Goal: Communication & Community: Answer question/provide support

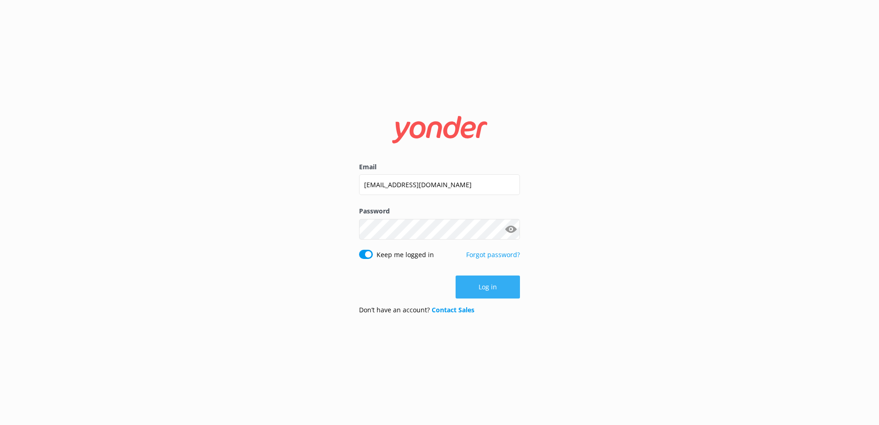
click at [499, 295] on button "Log in" at bounding box center [488, 286] width 64 height 23
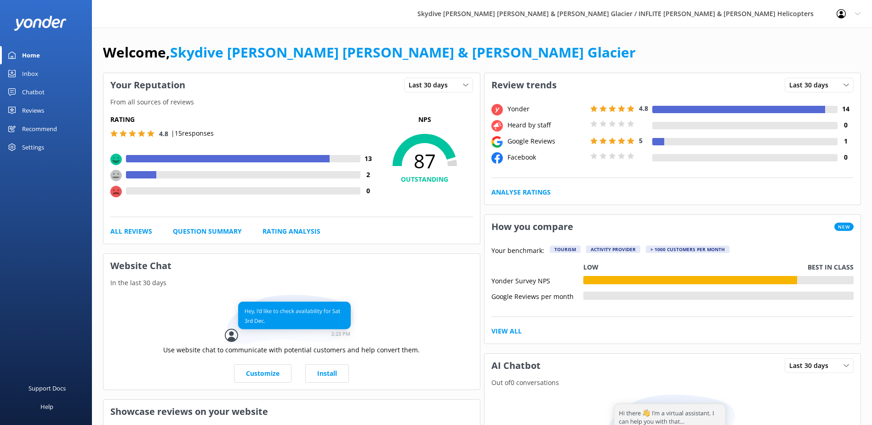
click at [41, 73] on link "Inbox" at bounding box center [46, 73] width 92 height 18
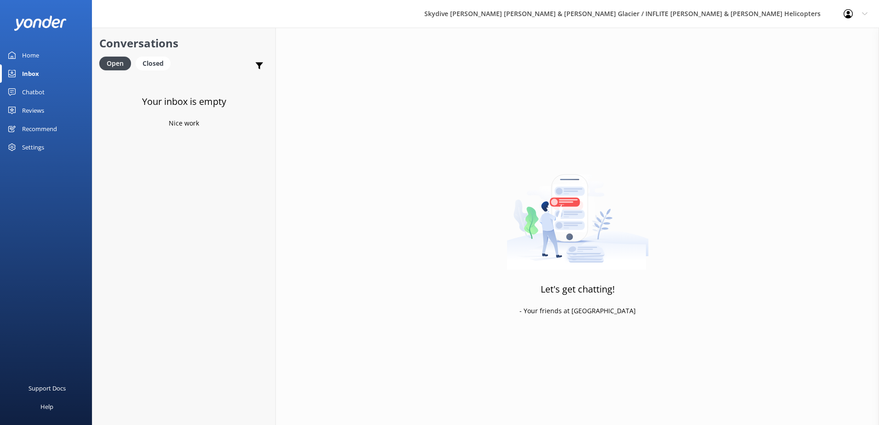
click at [42, 111] on div "Reviews" at bounding box center [33, 110] width 22 height 18
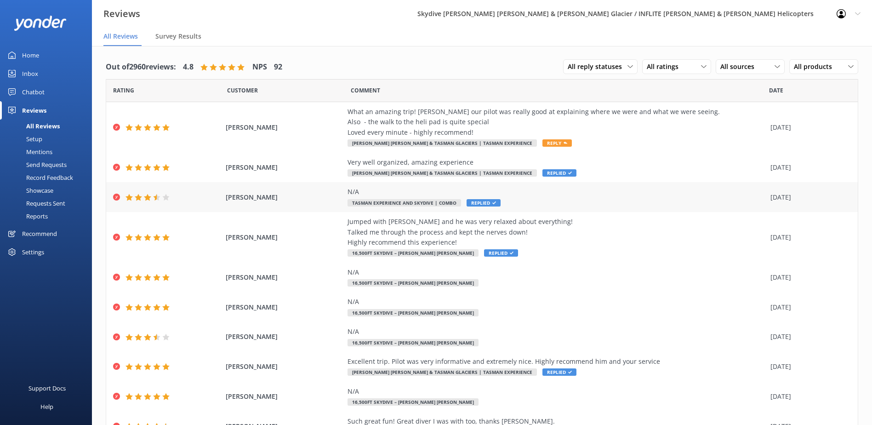
click at [426, 193] on div "N/A" at bounding box center [557, 192] width 418 height 10
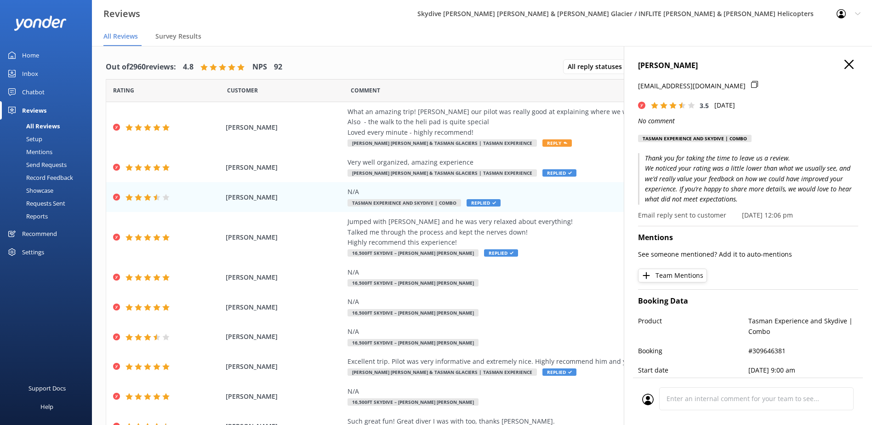
click at [849, 64] on h4 "[PERSON_NAME]" at bounding box center [748, 66] width 220 height 12
click at [845, 64] on icon "button" at bounding box center [849, 64] width 9 height 9
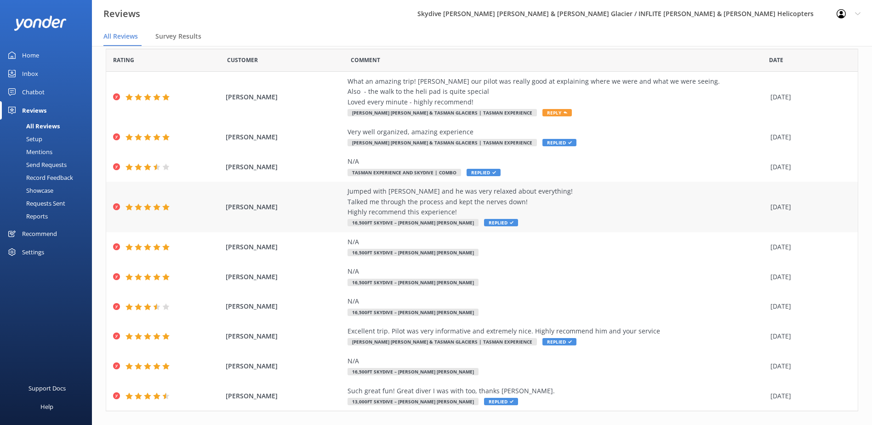
scroll to position [46, 0]
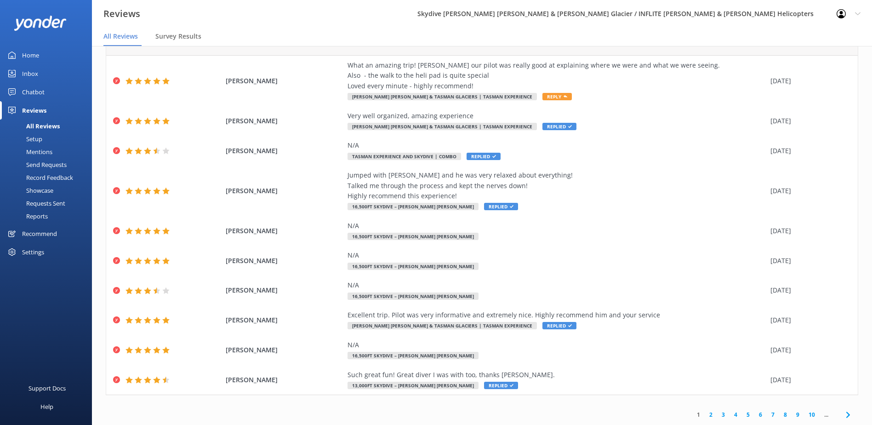
click at [706, 412] on link "2" at bounding box center [711, 414] width 12 height 9
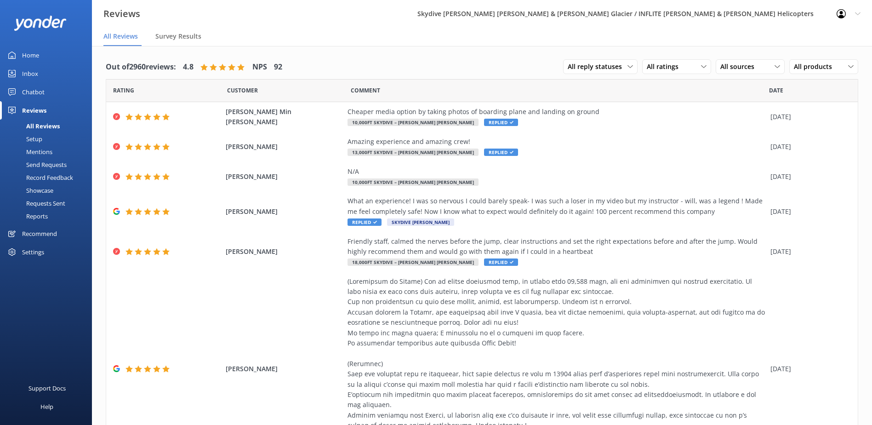
click at [32, 57] on div "Home" at bounding box center [30, 55] width 17 height 18
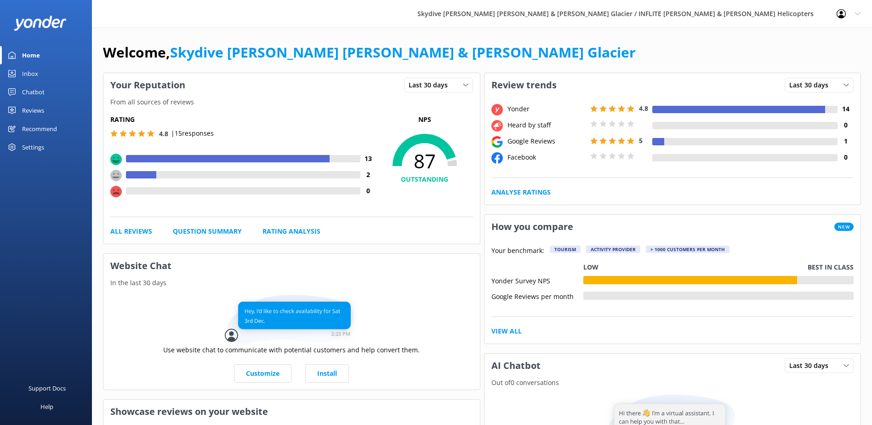
click at [52, 112] on link "Reviews" at bounding box center [46, 110] width 92 height 18
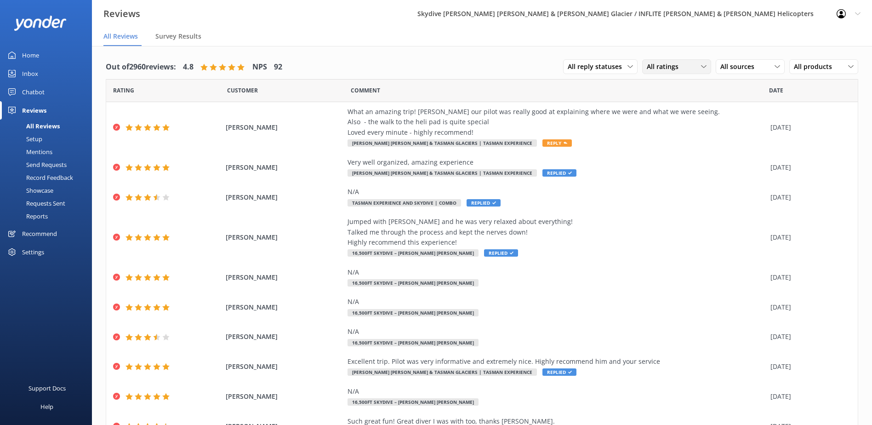
click at [667, 69] on span "All ratings" at bounding box center [665, 67] width 37 height 10
click at [676, 138] on div "Detractors" at bounding box center [677, 141] width 42 height 9
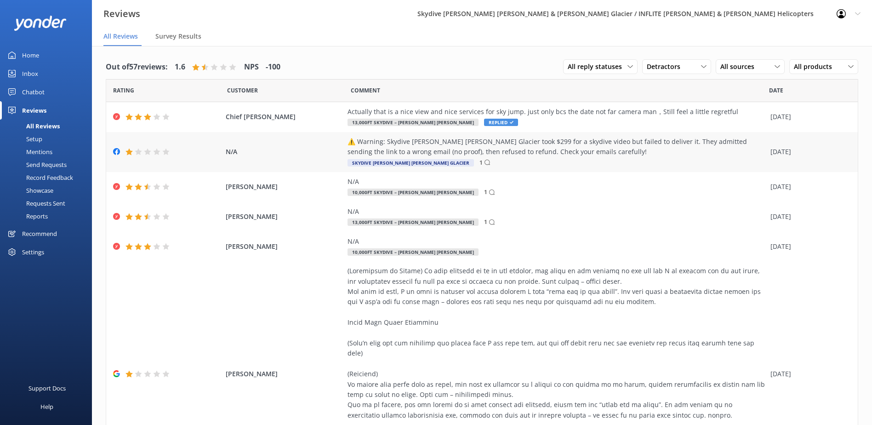
click at [597, 157] on div "⚠️ Warning: Skydive [PERSON_NAME] [PERSON_NAME] Glacier took $299 for a skydive…" at bounding box center [557, 152] width 418 height 31
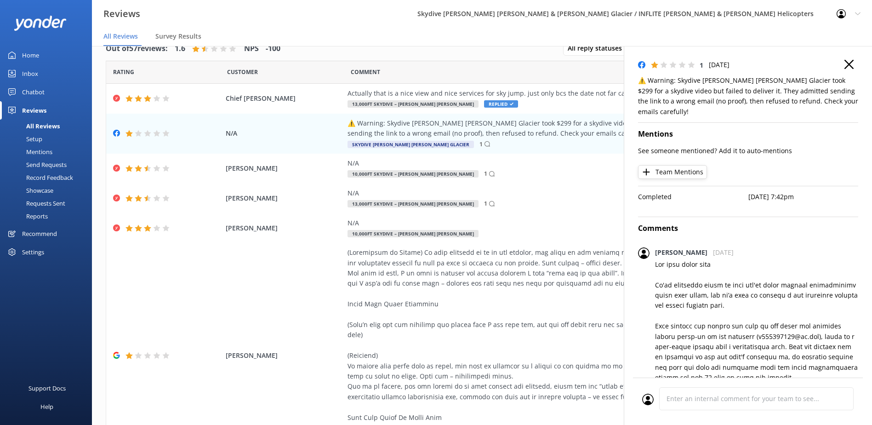
click at [845, 61] on use "button" at bounding box center [849, 64] width 9 height 9
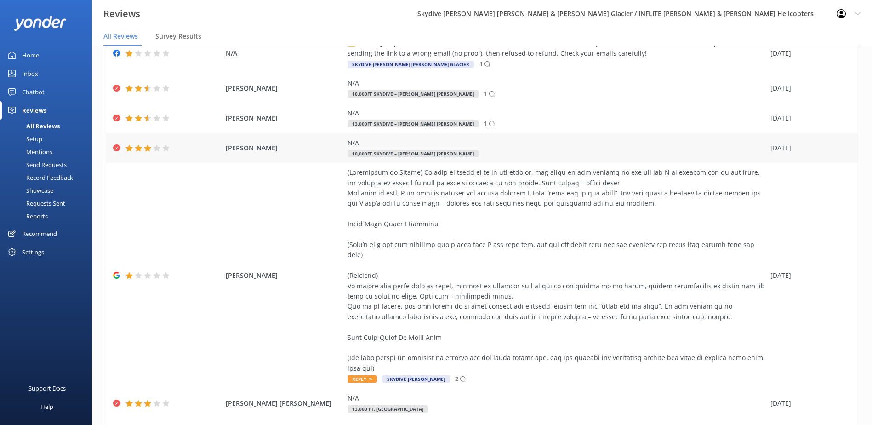
scroll to position [92, 0]
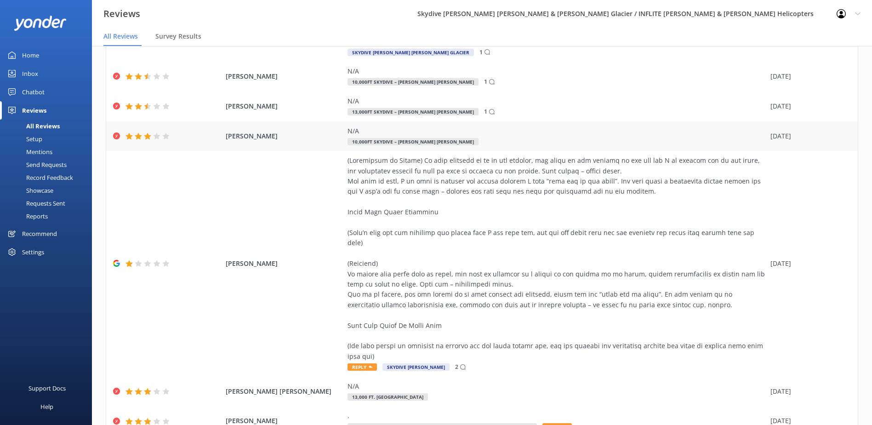
click at [644, 233] on div at bounding box center [557, 258] width 418 height 206
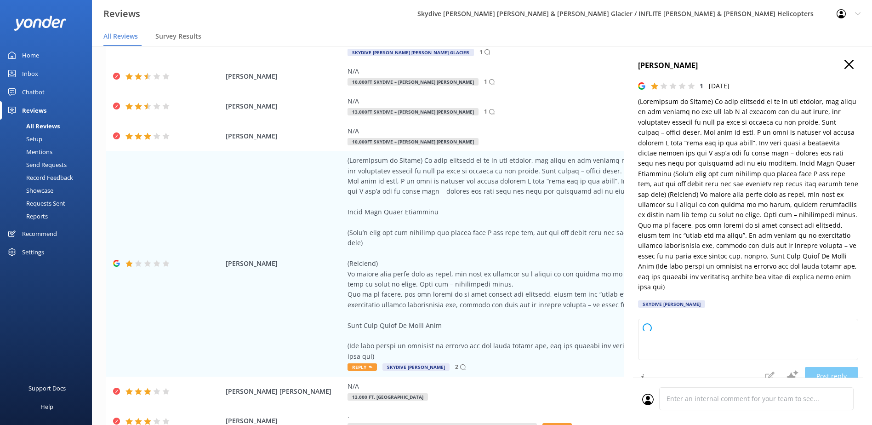
type textarea "Thank you for sharing your feedback. We’re truly sorry your experience didn’t m…"
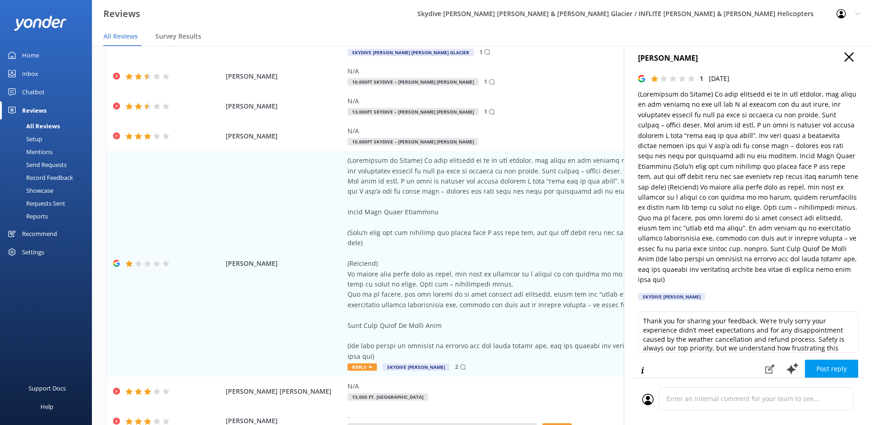
scroll to position [0, 0]
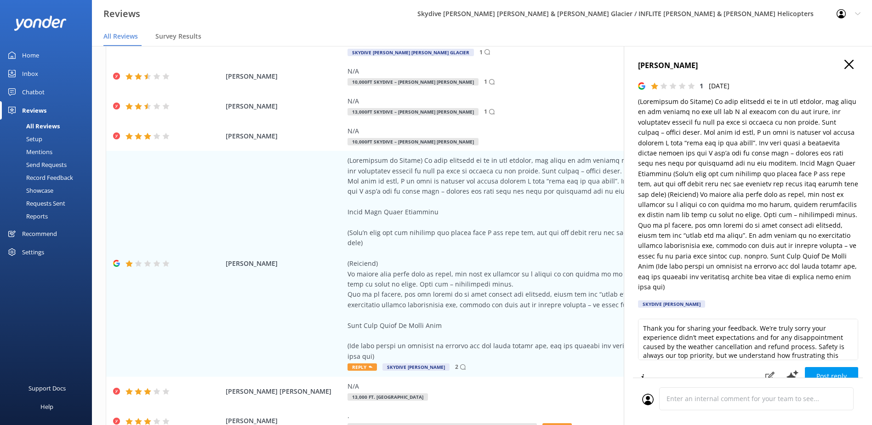
click at [845, 64] on icon "button" at bounding box center [849, 64] width 9 height 9
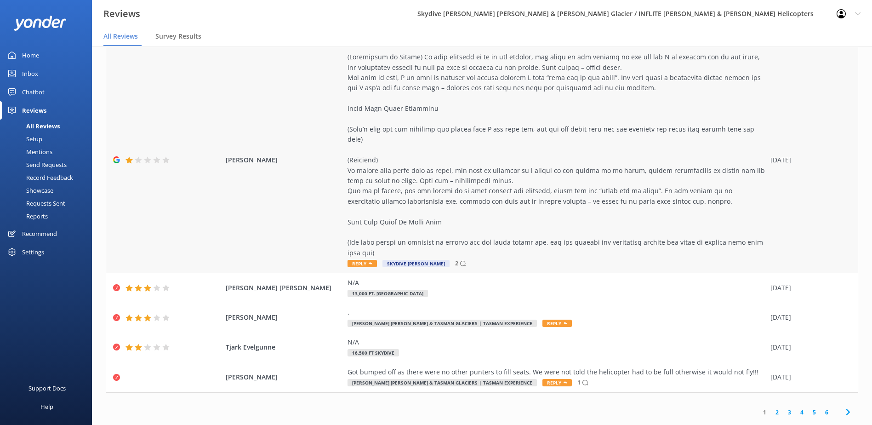
scroll to position [201, 0]
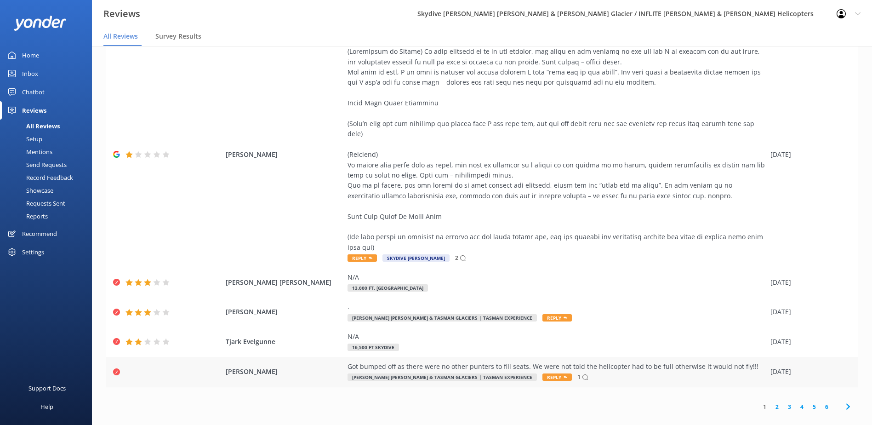
click at [575, 361] on div "Got bumped off as there were no other punters to fill seats. We were not told t…" at bounding box center [557, 366] width 418 height 10
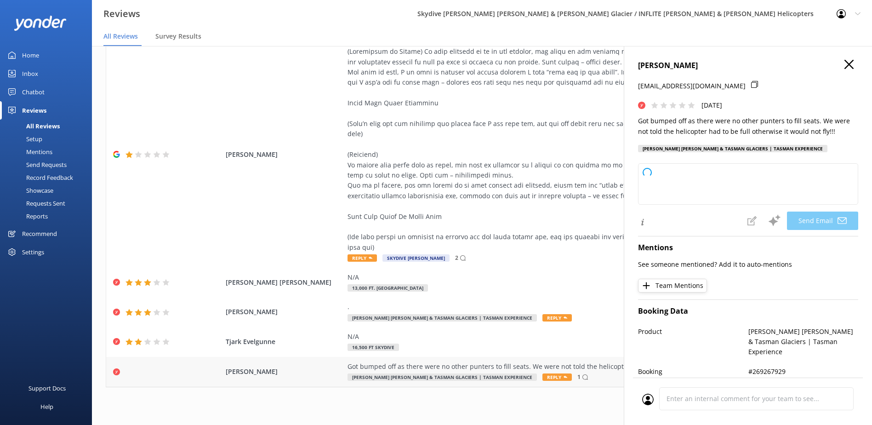
type textarea "Hi [PERSON_NAME], Thank you for sharing your feedback. We’re very sorry for the…"
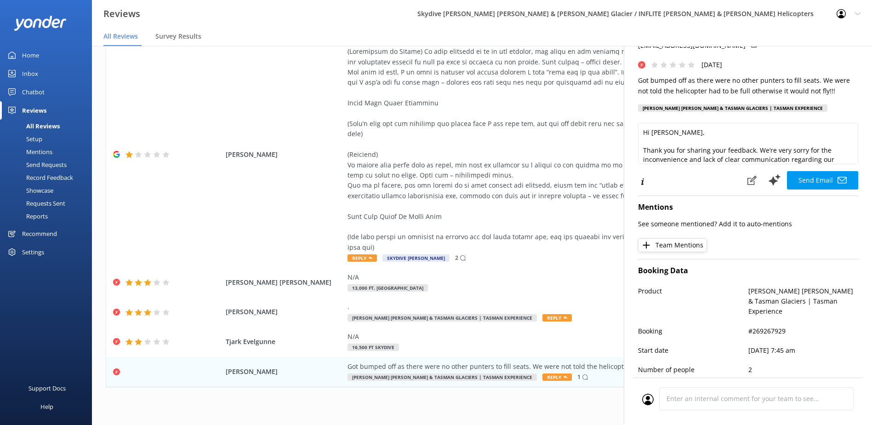
scroll to position [0, 0]
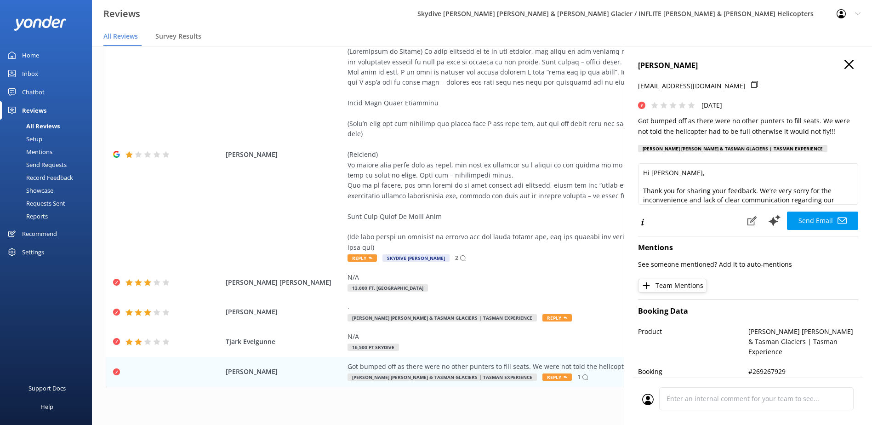
click at [844, 59] on div "[PERSON_NAME] [EMAIL_ADDRESS][DOMAIN_NAME] [DATE] Got bumped off as there were …" at bounding box center [748, 258] width 248 height 425
click at [845, 60] on icon "button" at bounding box center [849, 64] width 9 height 9
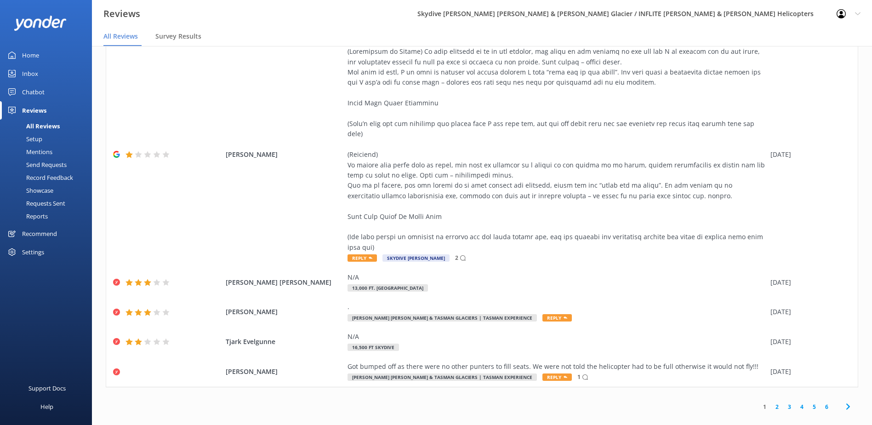
click at [771, 402] on link "2" at bounding box center [777, 406] width 12 height 9
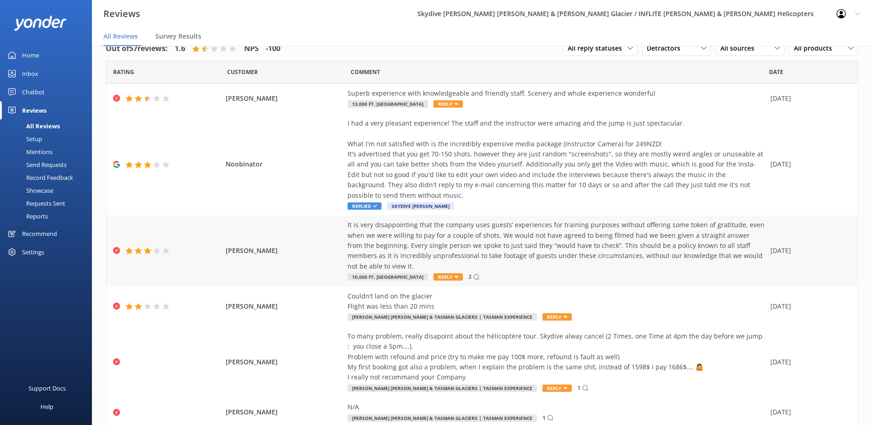
click at [733, 247] on div "It is very disappointing that the company uses guests’ experiences for training…" at bounding box center [557, 246] width 418 height 52
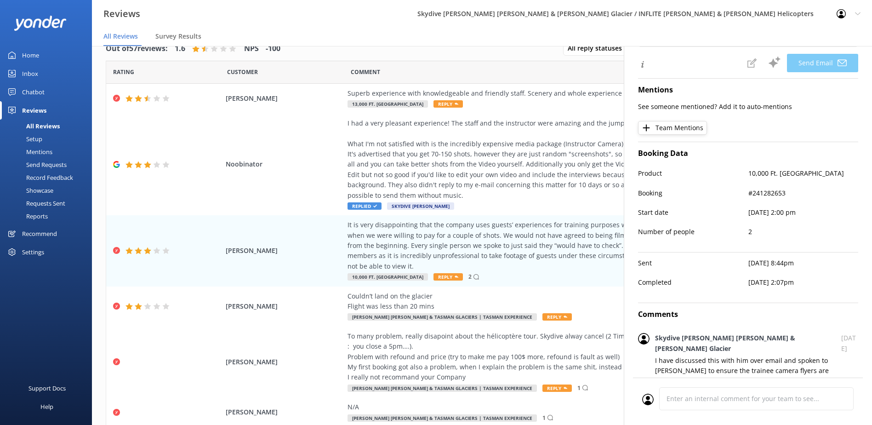
scroll to position [289, 0]
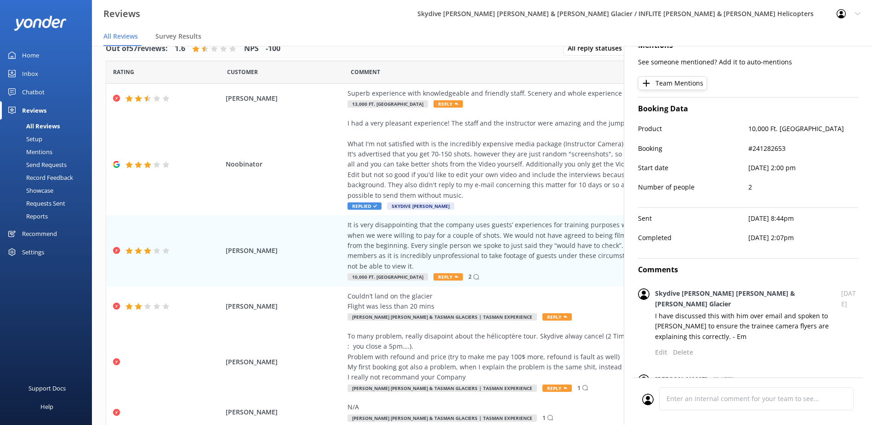
type textarea "Dear [PERSON_NAME], Thank you for taking the time to share your feedback. We ap…"
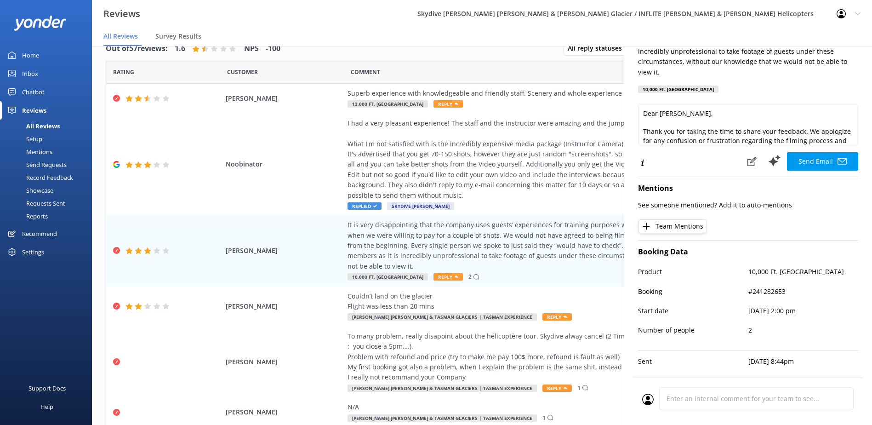
scroll to position [0, 0]
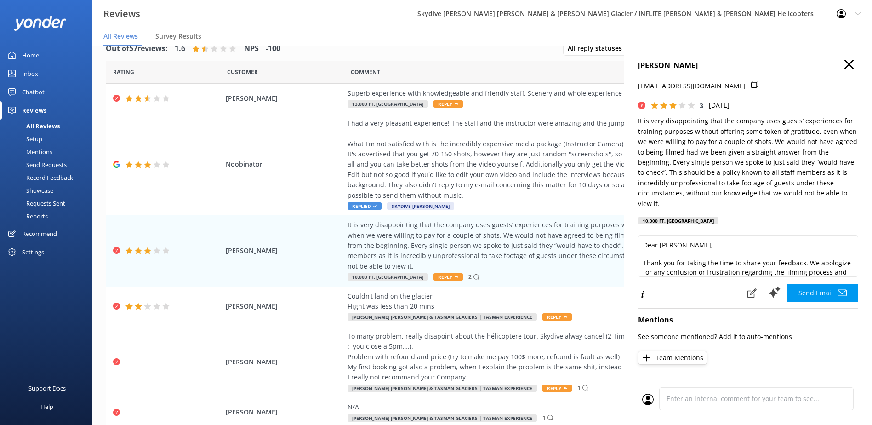
click at [845, 63] on icon "button" at bounding box center [849, 64] width 9 height 9
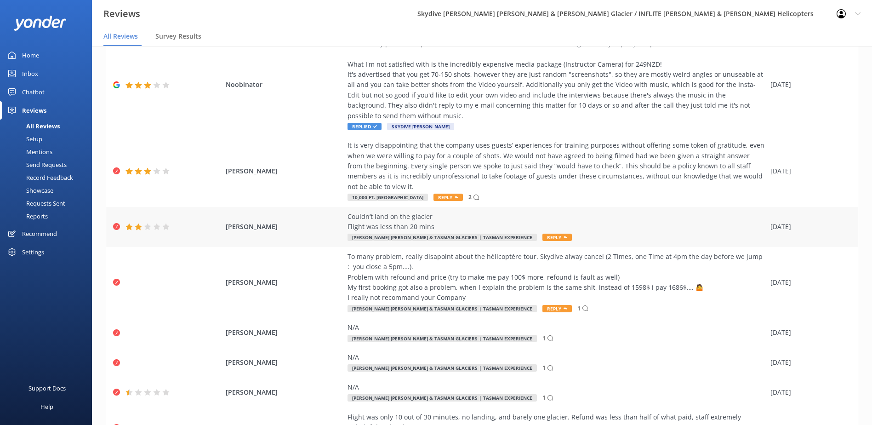
scroll to position [92, 0]
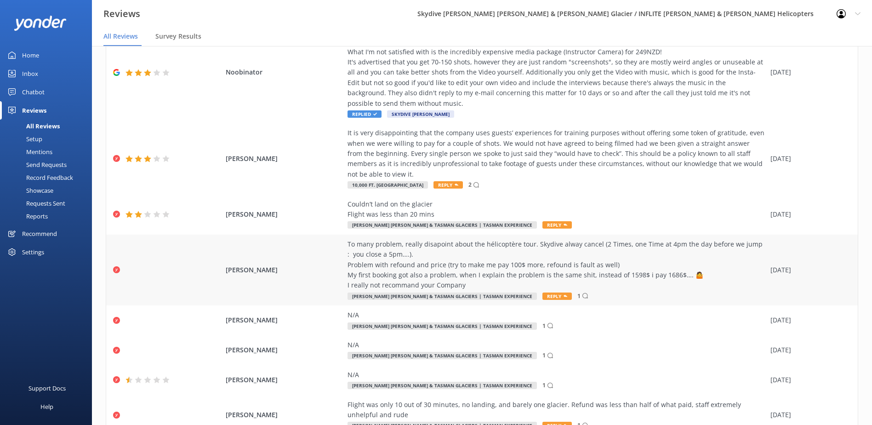
click at [705, 260] on div "To many problem, really disapoint about the hélicoptère tour. Skydive alway can…" at bounding box center [557, 265] width 418 height 52
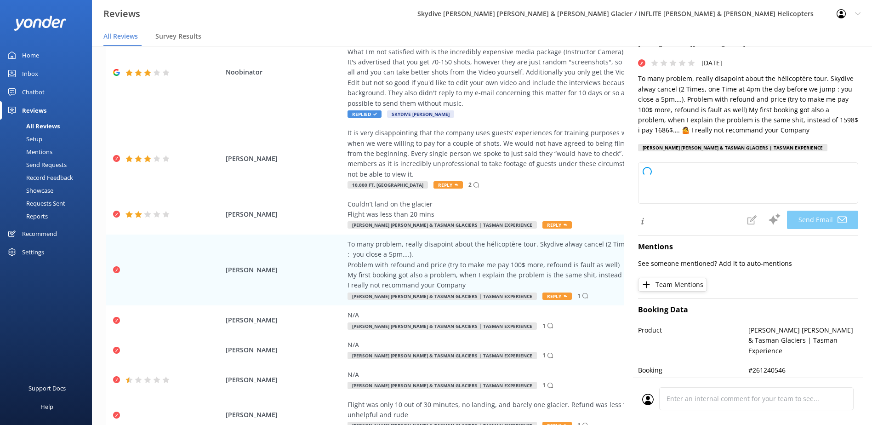
scroll to position [193, 0]
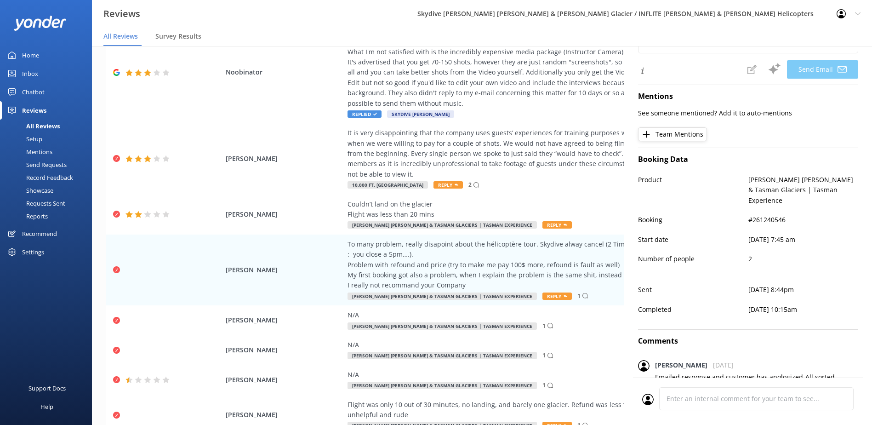
type textarea "Dear [PERSON_NAME], Thank you for sharing your feedback. We're very sorry to he…"
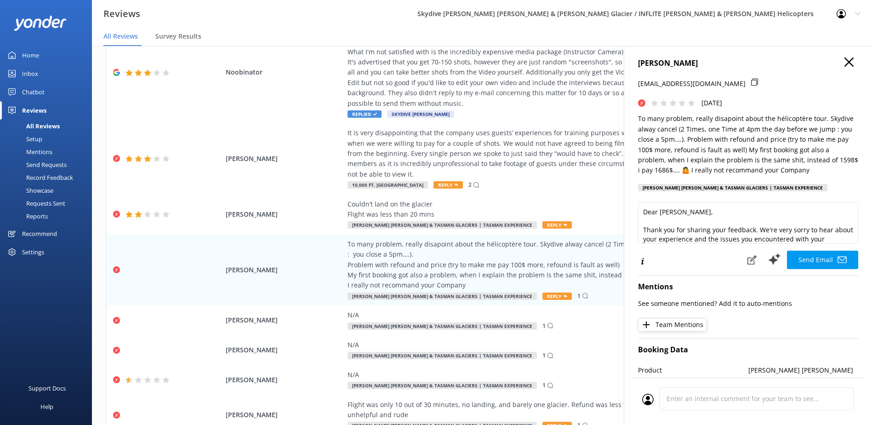
scroll to position [0, 0]
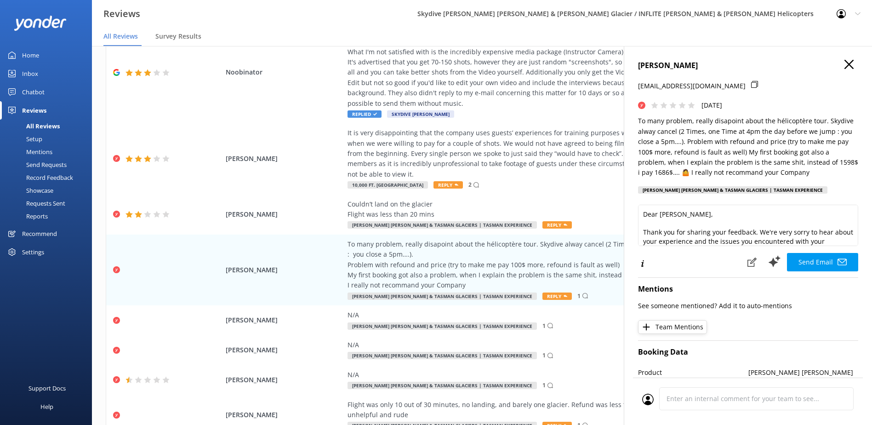
click at [845, 63] on icon "button" at bounding box center [849, 64] width 9 height 9
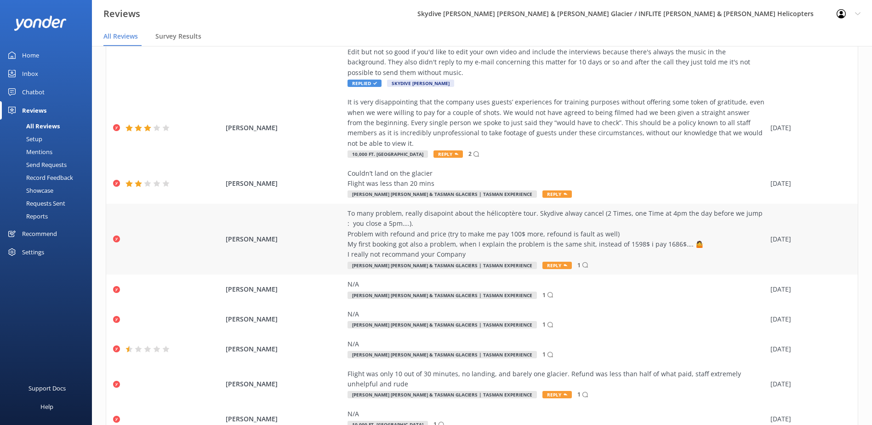
scroll to position [170, 0]
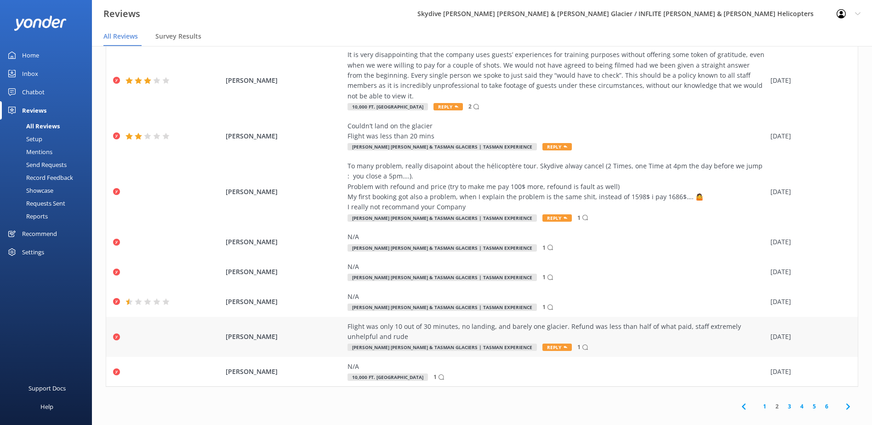
click at [682, 323] on div "Flight was only 10 out of 30 minutes, no landing, and barely one glacier. Refun…" at bounding box center [557, 331] width 418 height 21
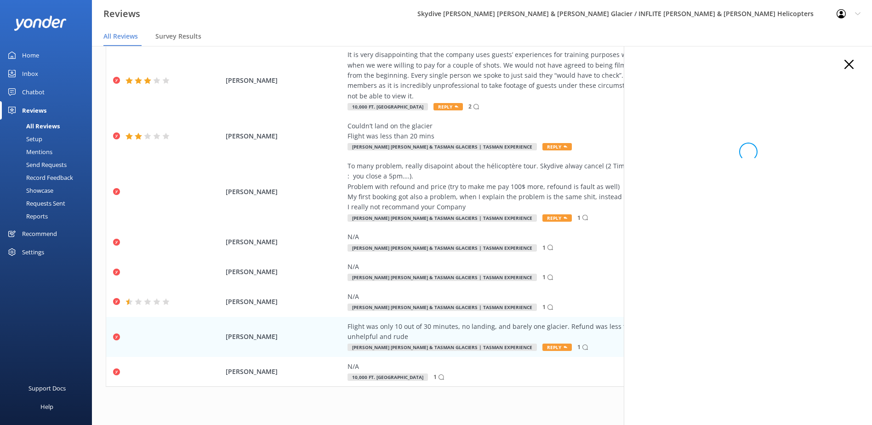
scroll to position [193, 0]
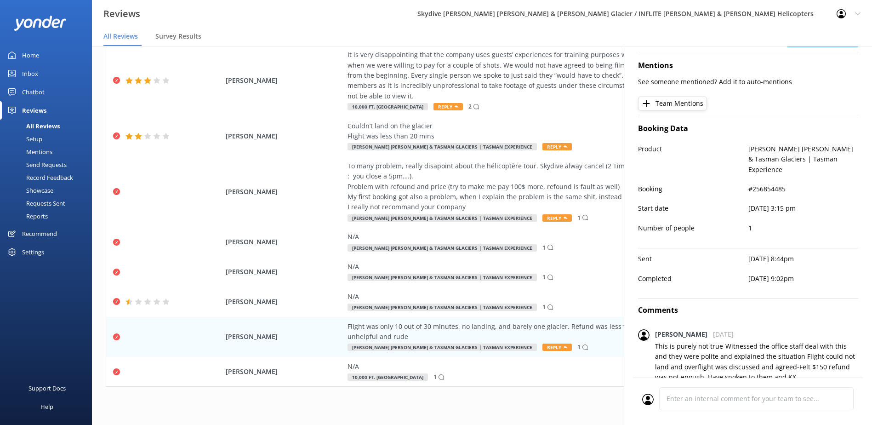
type textarea "Hi [PERSON_NAME], Thank you for sharing your feedback. We're sorry to hear abou…"
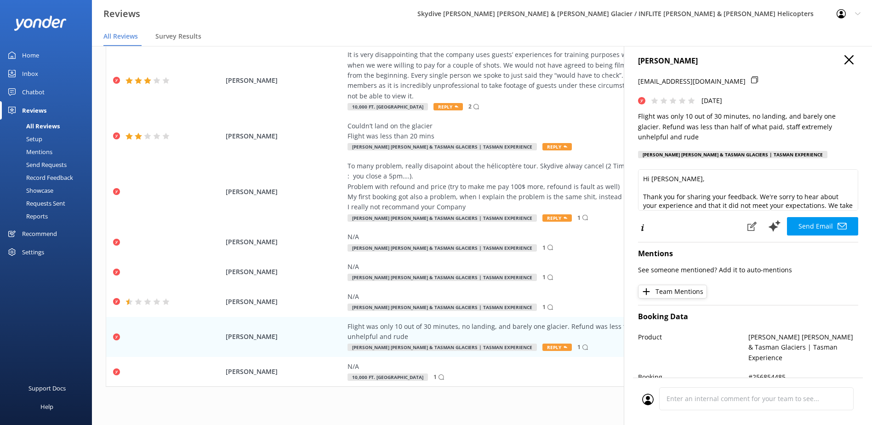
scroll to position [0, 0]
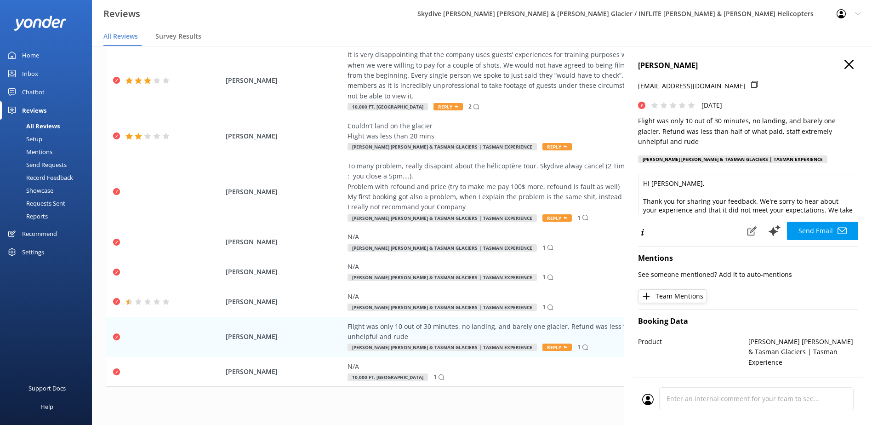
click at [845, 67] on icon "button" at bounding box center [849, 64] width 9 height 9
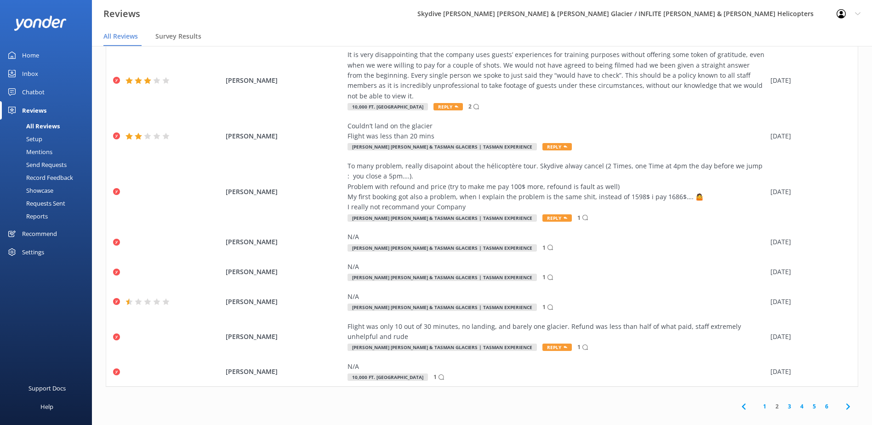
click at [784, 402] on link "3" at bounding box center [790, 406] width 12 height 9
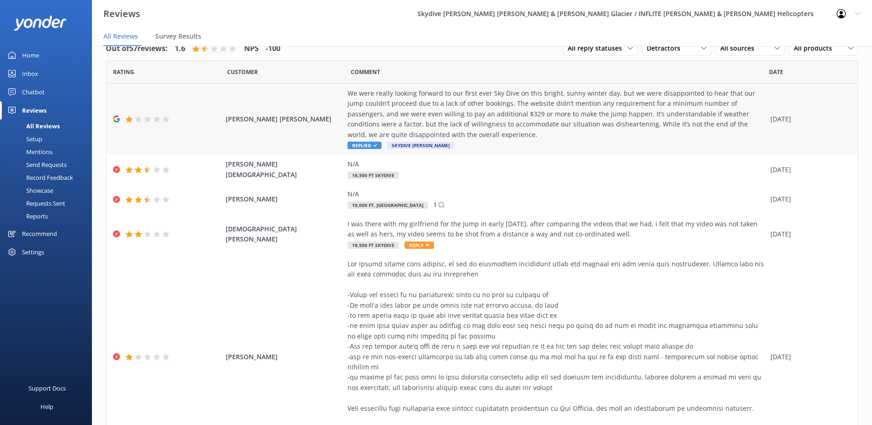
click at [639, 108] on div "We were really looking forward to our first ever Sky Dive on this bright, sunny…" at bounding box center [557, 114] width 418 height 52
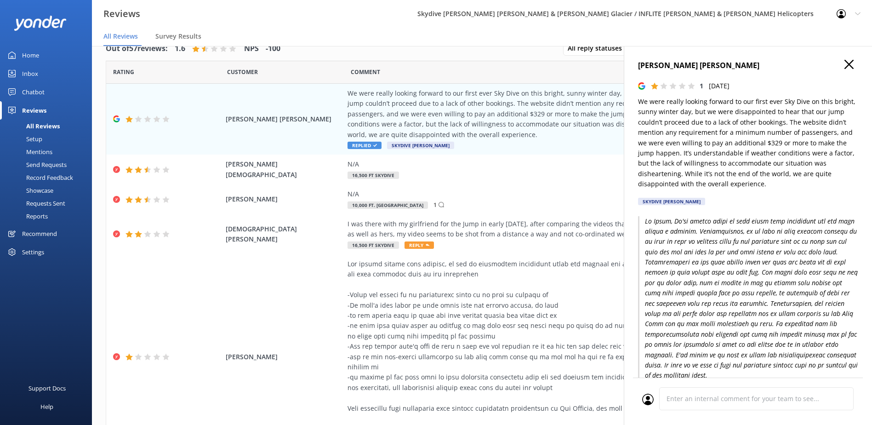
click at [845, 62] on icon "button" at bounding box center [849, 64] width 9 height 9
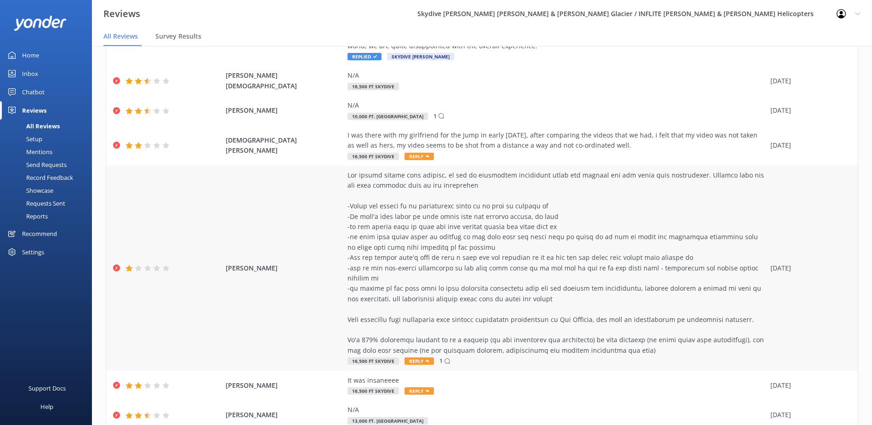
scroll to position [92, 0]
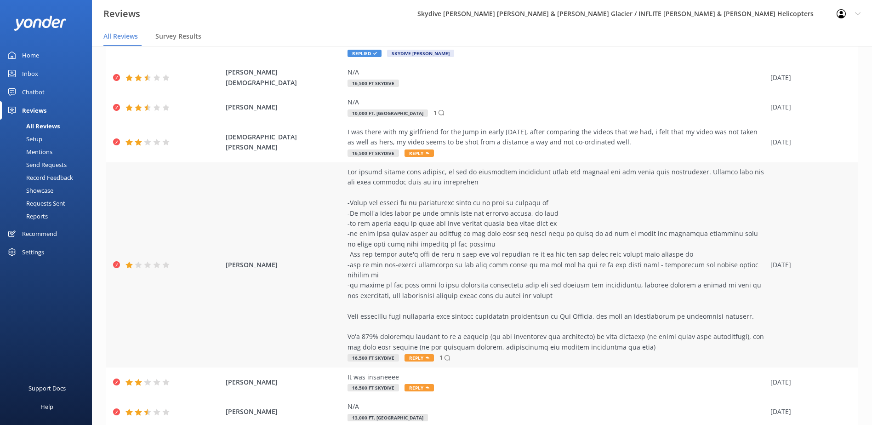
click at [680, 267] on div at bounding box center [557, 259] width 418 height 185
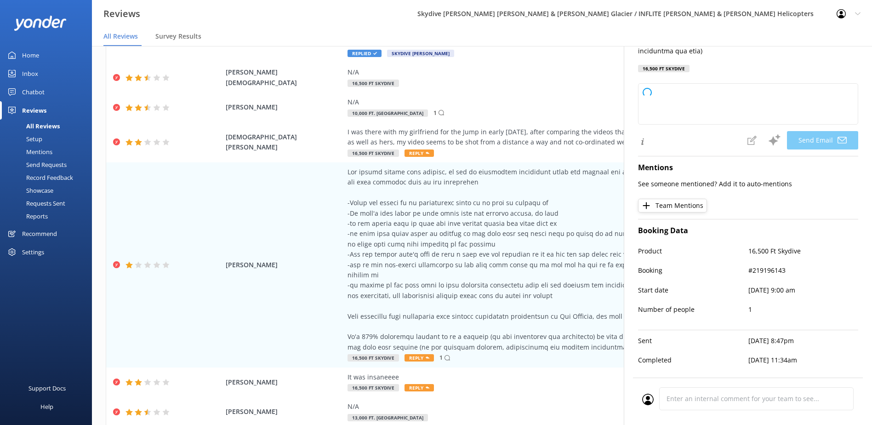
scroll to position [337, 0]
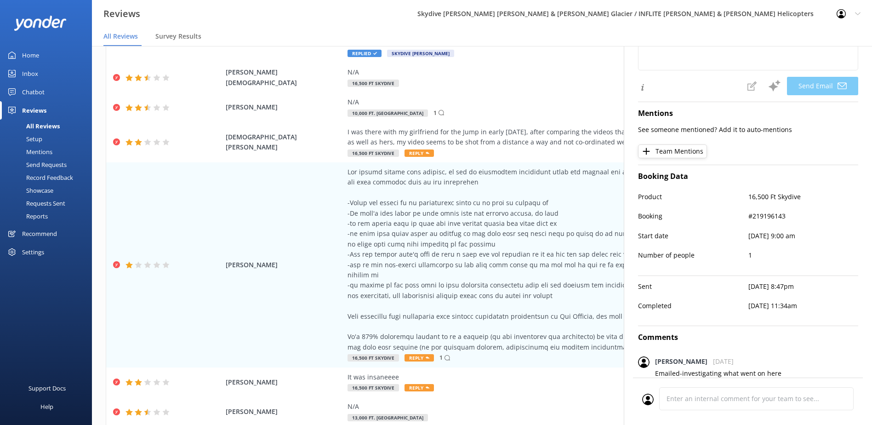
type textarea "Hi [PERSON_NAME], Thank you so much for sharing your feedback and for your kind…"
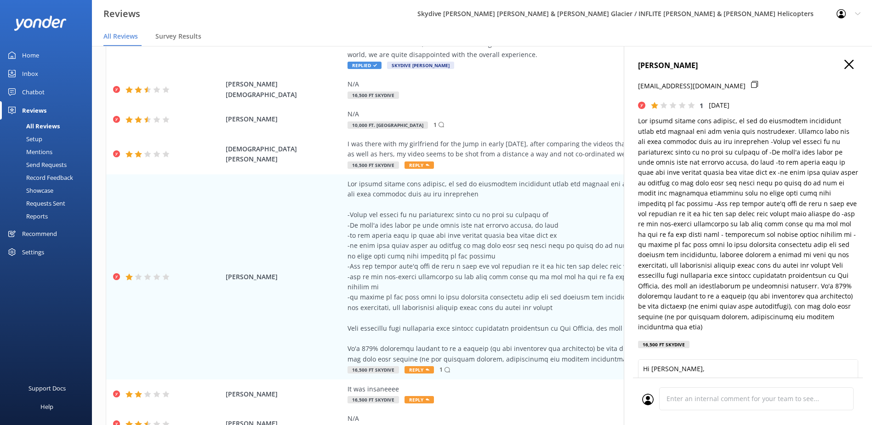
scroll to position [0, 0]
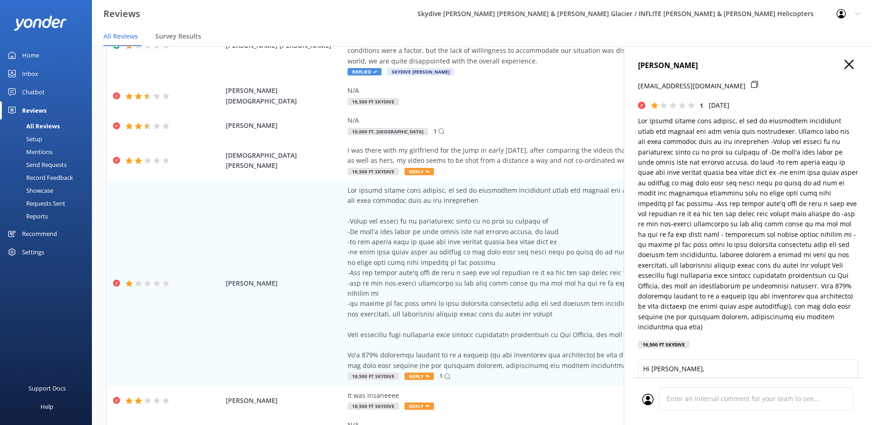
click at [837, 63] on h4 "[PERSON_NAME]" at bounding box center [748, 66] width 220 height 12
drag, startPoint x: 705, startPoint y: 62, endPoint x: 631, endPoint y: 68, distance: 73.8
click at [631, 68] on div "[PERSON_NAME] [EMAIL_ADDRESS][DOMAIN_NAME] 1 [DATE] 16,500 Ft Skydive Hi [PERSO…" at bounding box center [748, 258] width 248 height 425
copy h4 "[PERSON_NAME]"
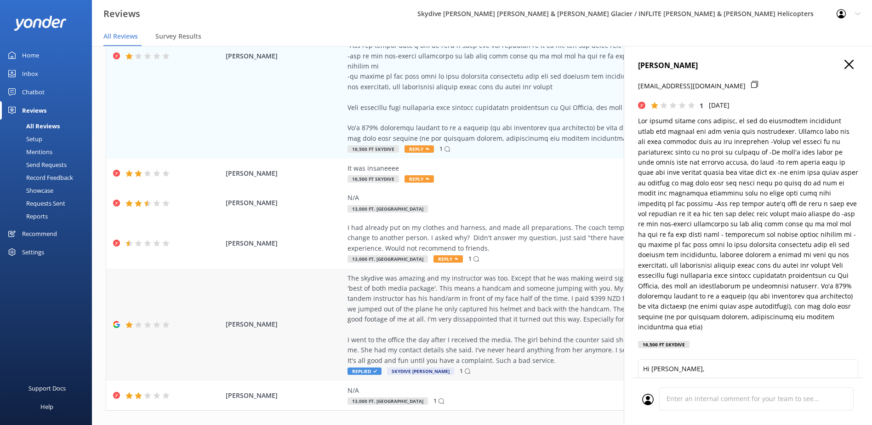
scroll to position [322, 0]
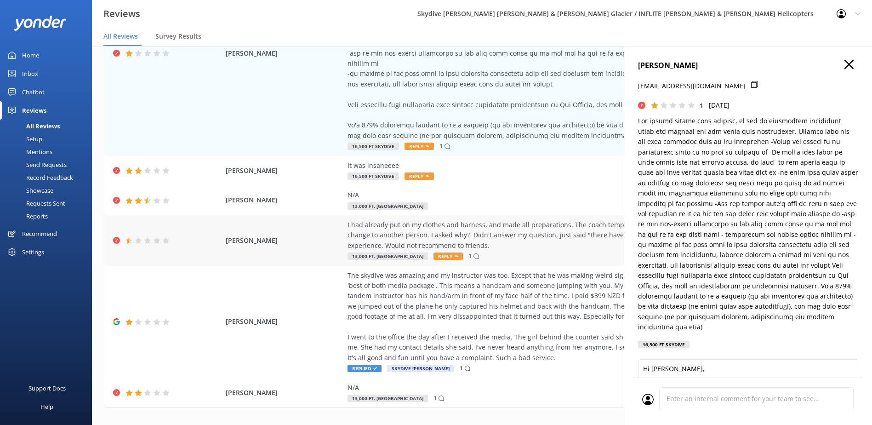
click at [593, 224] on div "I had already put on my clothes and harness, and made all preparations. The coa…" at bounding box center [557, 235] width 418 height 31
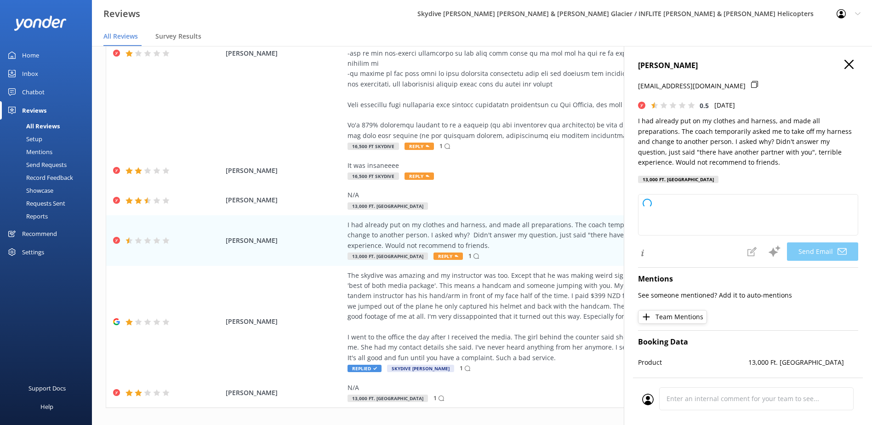
type textarea "Hi [PERSON_NAME], Thank you for sharing your feedback. We're very sorry to hear…"
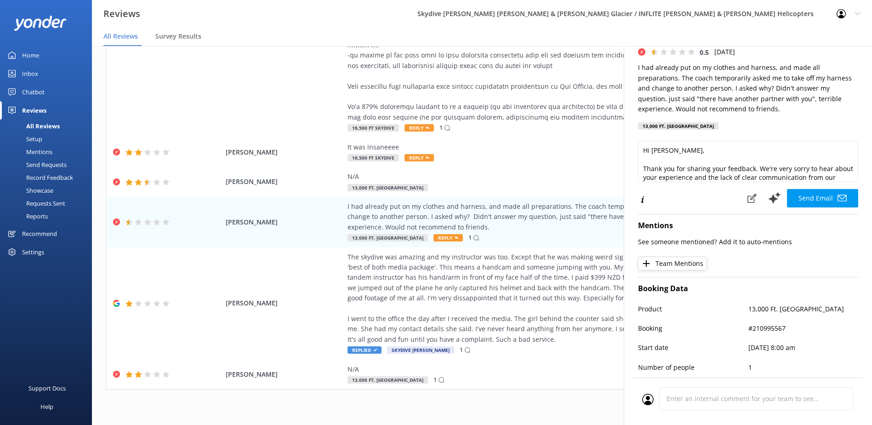
scroll to position [0, 0]
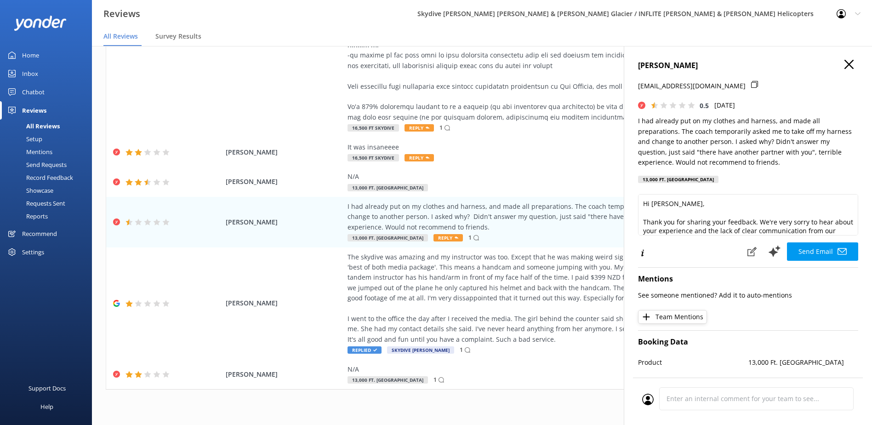
click at [845, 62] on use "button" at bounding box center [849, 64] width 9 height 9
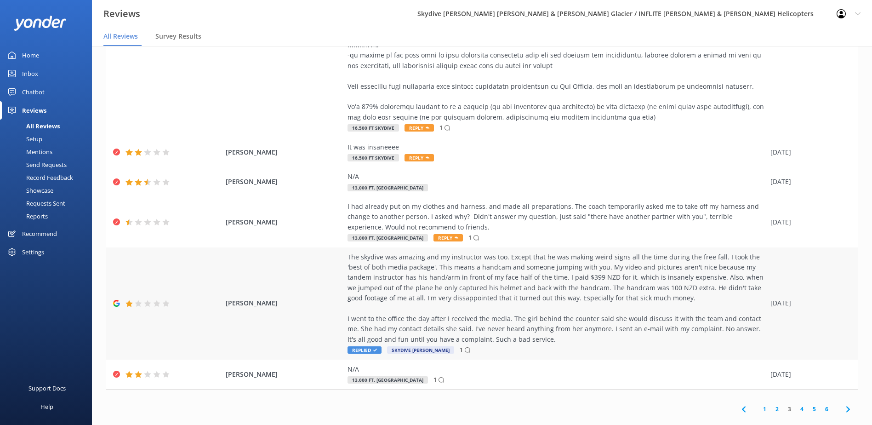
click at [673, 281] on div "The skydive was amazing and my instructor was too. Except that he was making we…" at bounding box center [557, 298] width 418 height 93
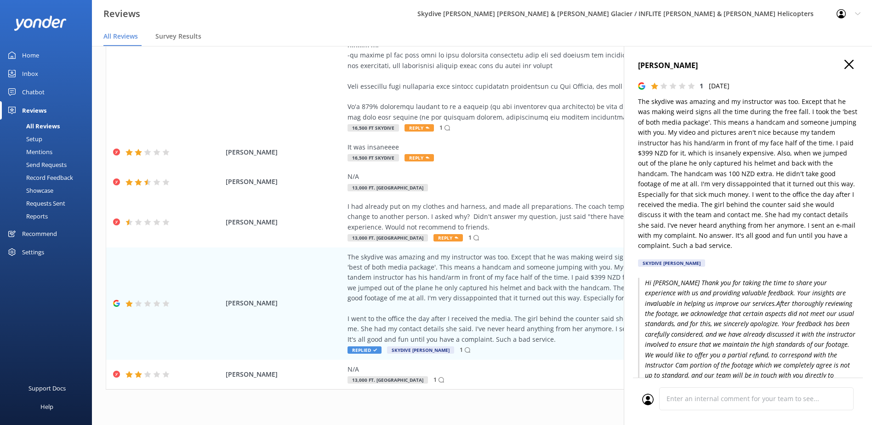
click at [845, 64] on use "button" at bounding box center [849, 64] width 9 height 9
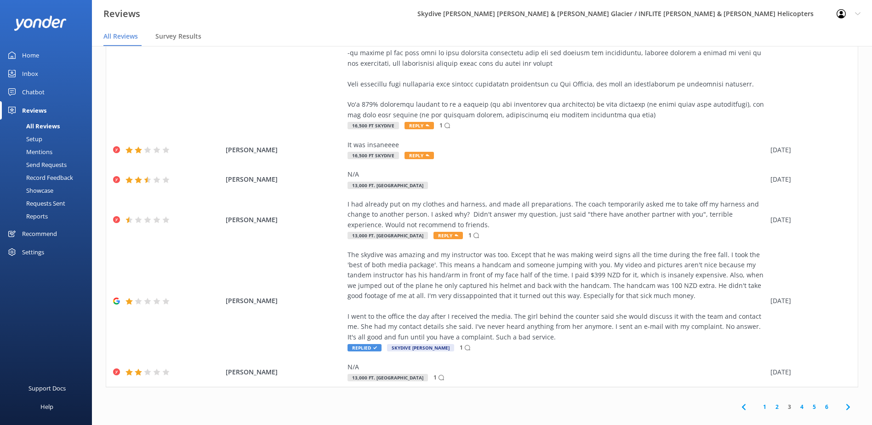
scroll to position [325, 0]
click at [797, 402] on link "4" at bounding box center [802, 406] width 12 height 9
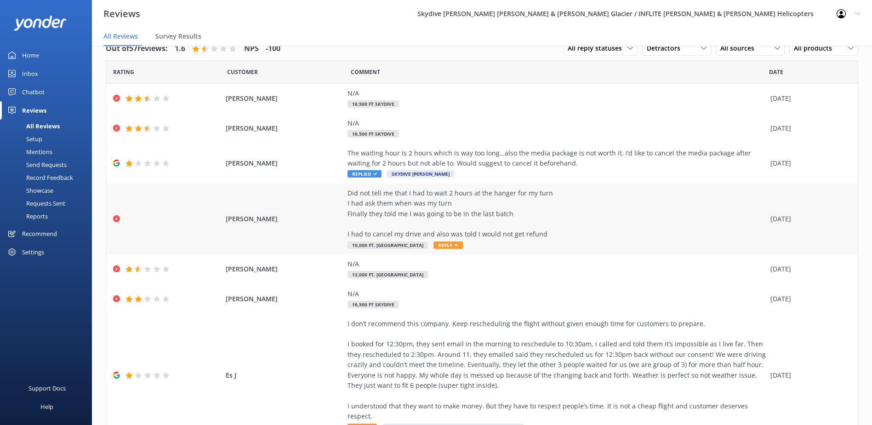
click at [584, 216] on div "Did not tell me that I had to wait 2 hours at the hanger for my turn I had ask …" at bounding box center [557, 214] width 418 height 52
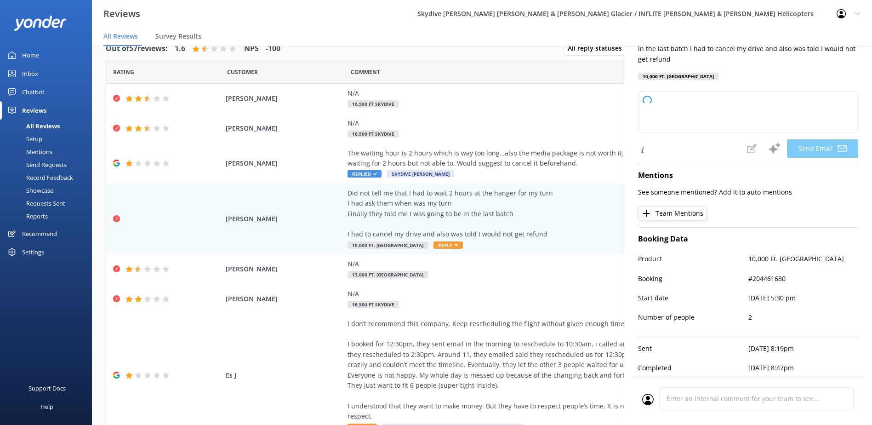
type textarea "Hi [PERSON_NAME], Thank you for your feedback. We're very sorry to hear about y…"
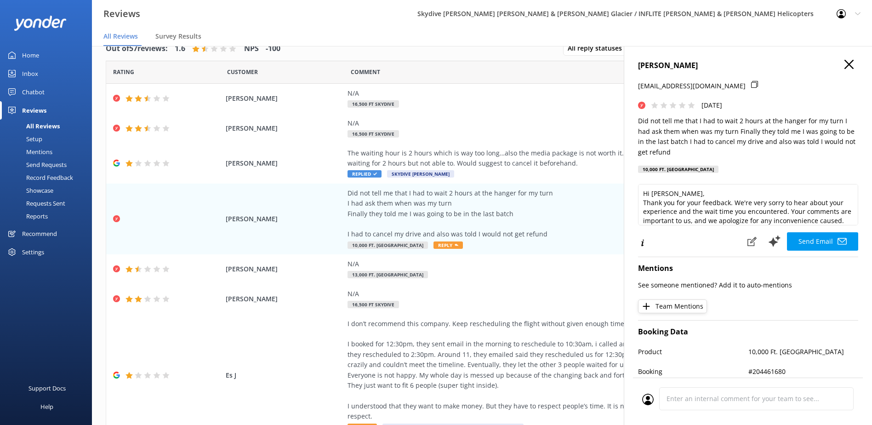
click at [849, 62] on h4 "[PERSON_NAME]" at bounding box center [748, 66] width 220 height 12
click at [845, 62] on icon "button" at bounding box center [849, 64] width 9 height 9
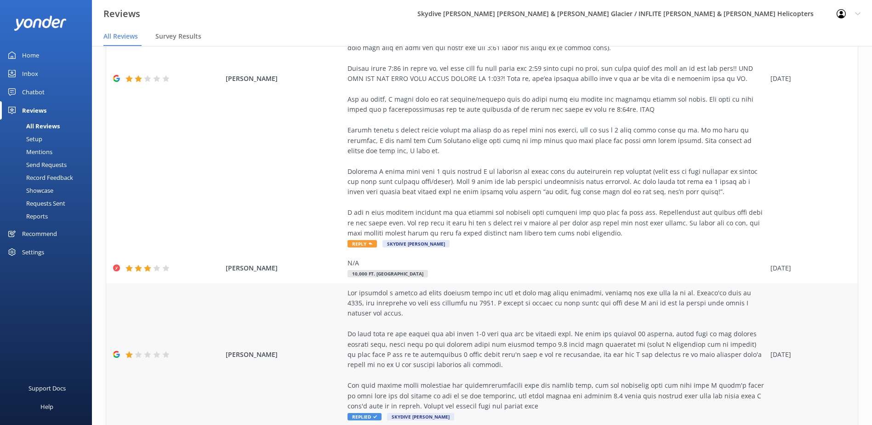
scroll to position [552, 0]
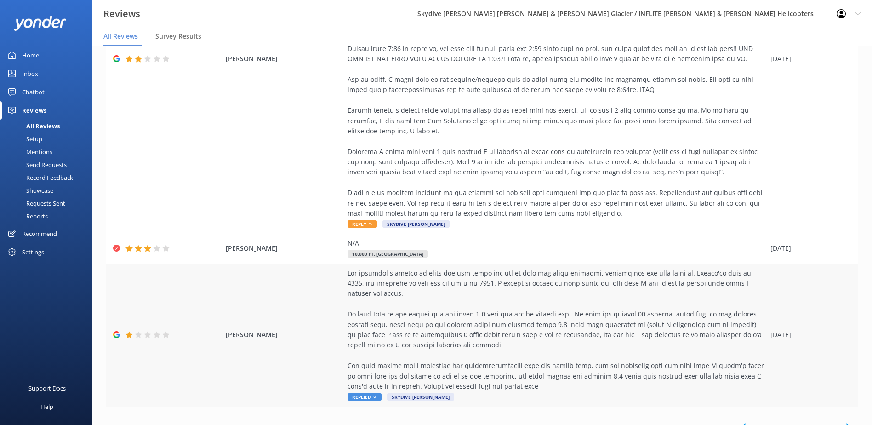
click at [716, 329] on div at bounding box center [557, 330] width 418 height 124
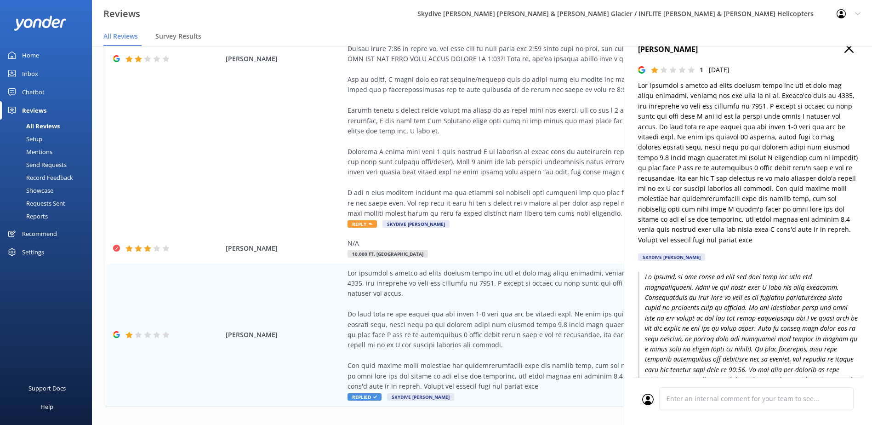
scroll to position [0, 0]
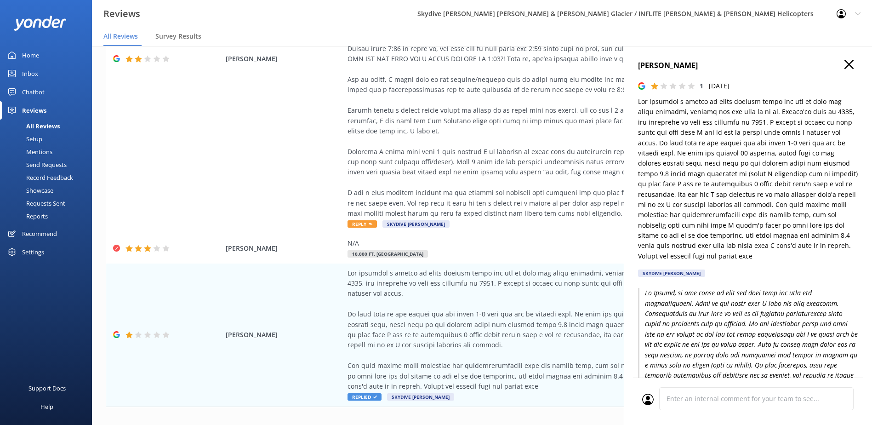
click at [845, 60] on icon "button" at bounding box center [849, 64] width 9 height 9
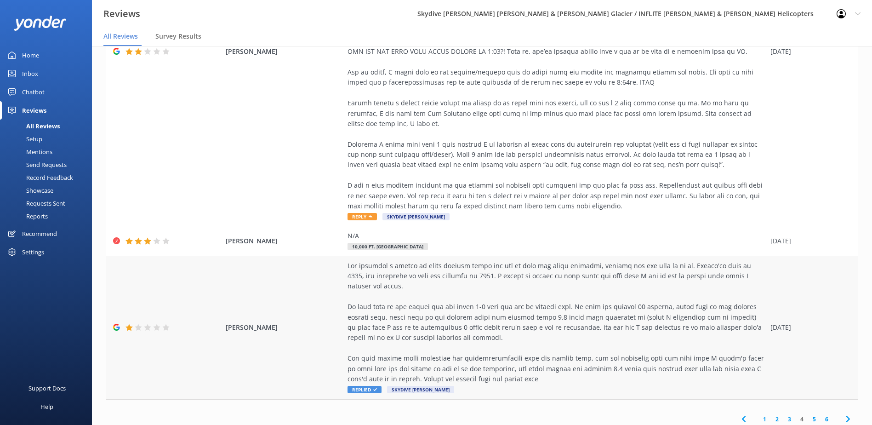
scroll to position [562, 0]
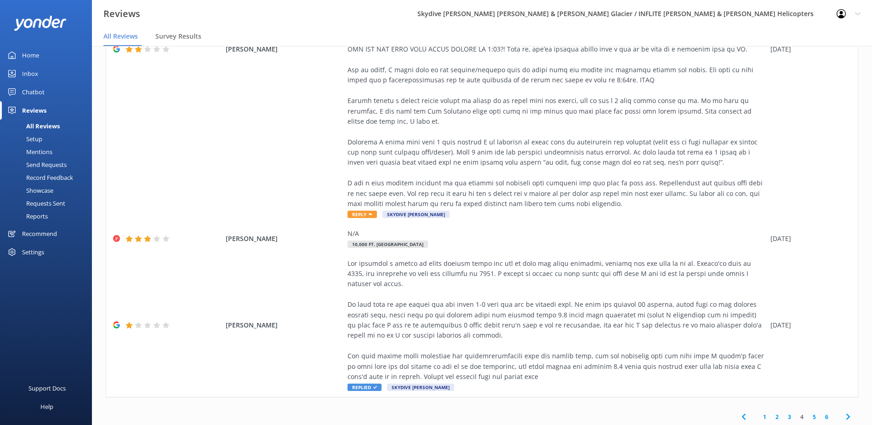
click at [808, 413] on link "5" at bounding box center [814, 417] width 12 height 9
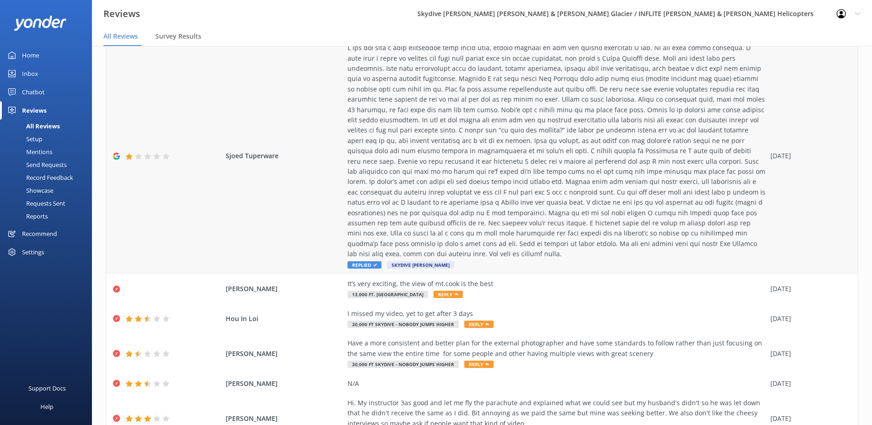
scroll to position [230, 0]
